Goal: Check status: Check status

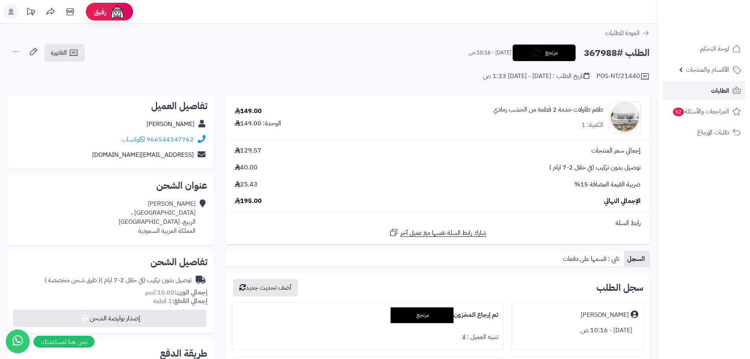
click at [734, 94] on icon at bounding box center [736, 90] width 9 height 9
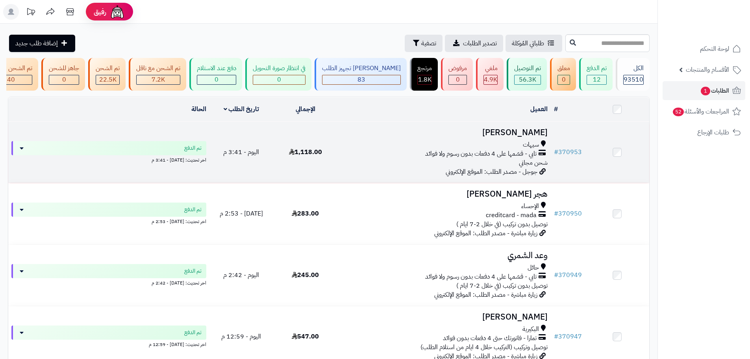
click at [414, 167] on div "سيهات تابي - قسّمها على 4 دفعات بدون رسوم ولا فوائد شحن مجاني" at bounding box center [444, 153] width 207 height 27
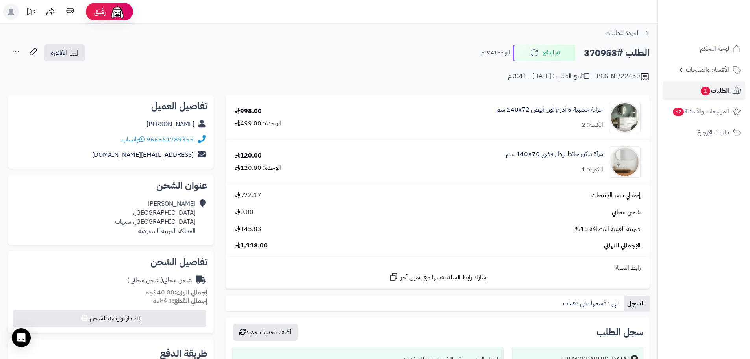
click at [718, 87] on span "الطلبات 1" at bounding box center [714, 90] width 29 height 11
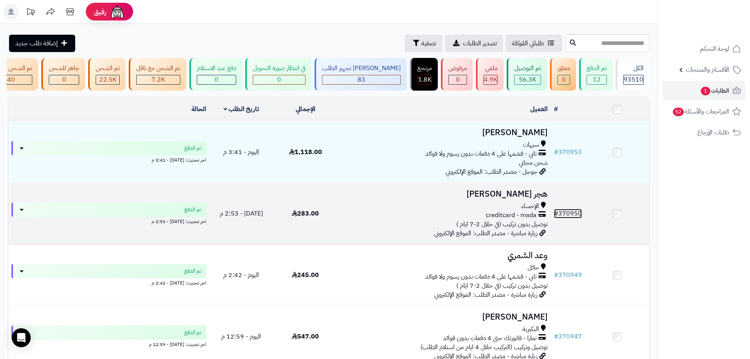
click at [566, 216] on link "# 370950" at bounding box center [568, 213] width 28 height 9
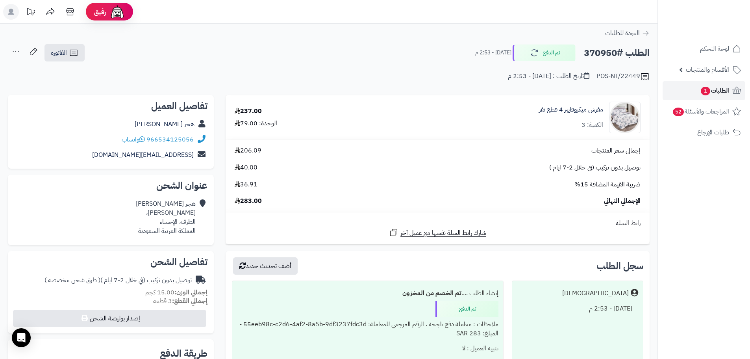
click at [714, 91] on span "الطلبات 1" at bounding box center [714, 90] width 29 height 11
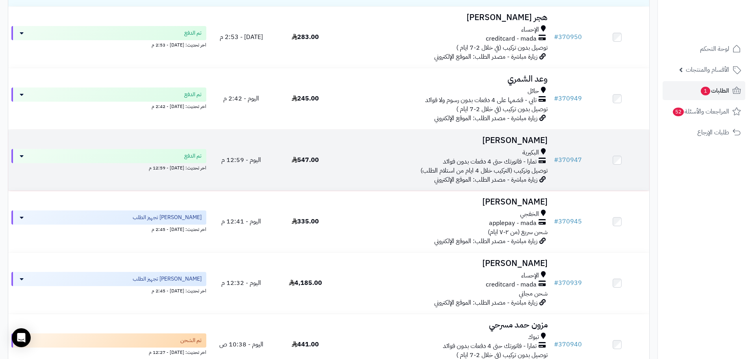
scroll to position [197, 0]
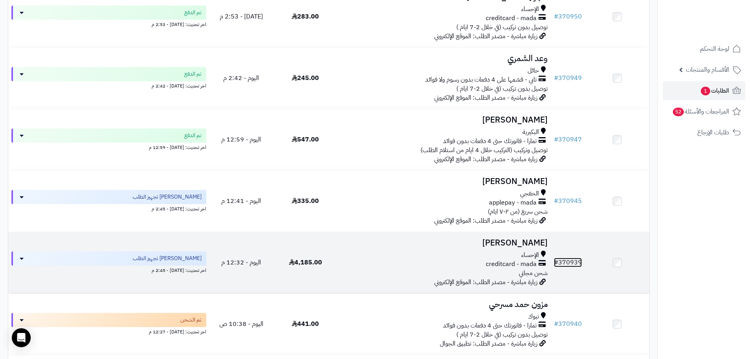
click at [568, 267] on link "# 370939" at bounding box center [568, 262] width 28 height 9
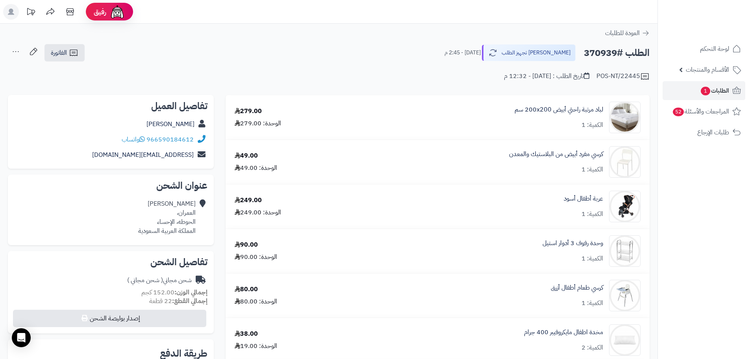
click at [600, 55] on h2 "الطلب #370939" at bounding box center [617, 53] width 66 height 16
copy h2 "370939"
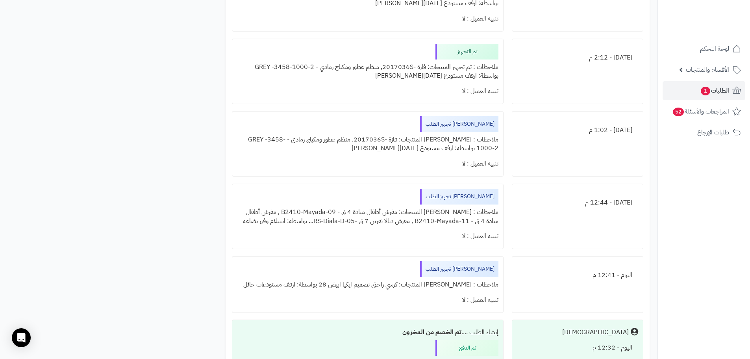
scroll to position [1456, 0]
